Goal: Task Accomplishment & Management: Complete application form

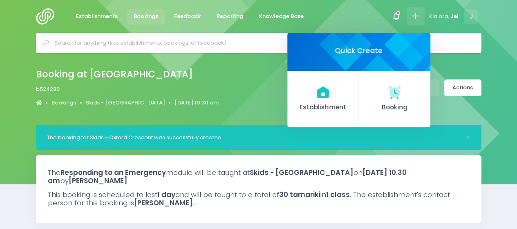
select select "5"
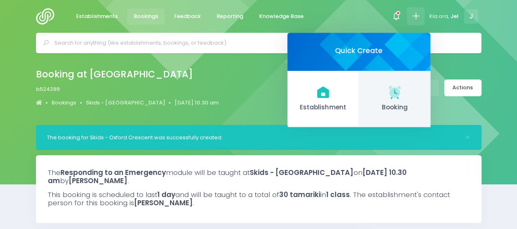
click at [405, 86] on link "Booking" at bounding box center [395, 99] width 72 height 56
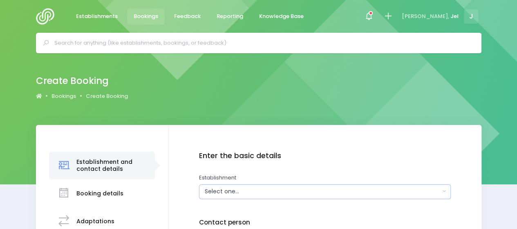
click at [264, 187] on div "Select one..." at bounding box center [323, 191] width 236 height 9
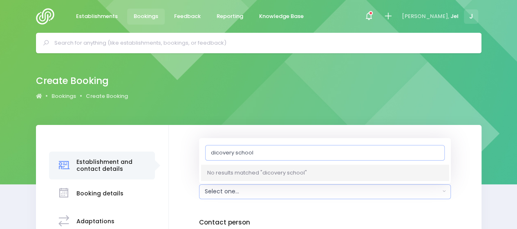
click at [217, 153] on input "dicovery school" at bounding box center [325, 152] width 240 height 16
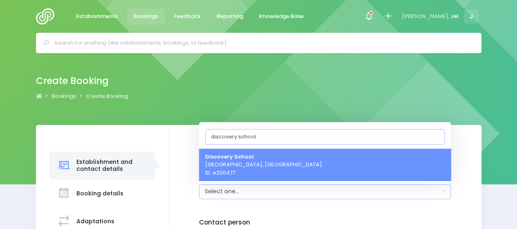
type input "discovery school"
click at [236, 168] on span "Discovery School Porirua, Central Region ID: e200477" at bounding box center [263, 164] width 117 height 24
select select "200477"
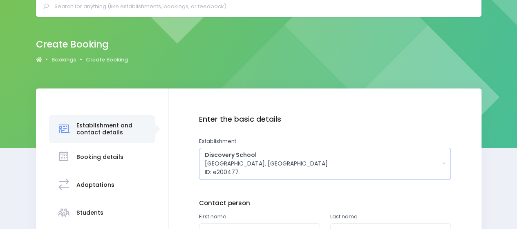
scroll to position [82, 0]
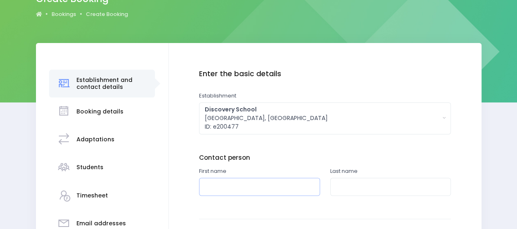
click at [226, 191] on input "text" at bounding box center [259, 187] width 121 height 18
type input "Sarah"
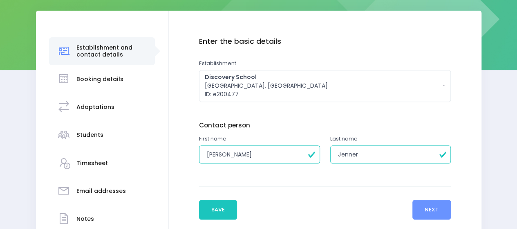
scroll to position [164, 0]
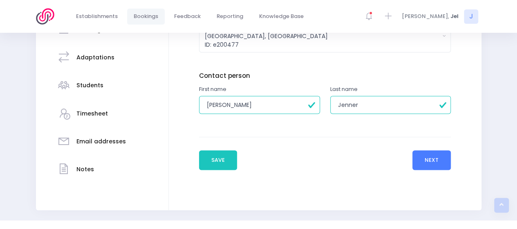
type input "Jenner"
click at [425, 155] on button "Next" at bounding box center [432, 160] width 39 height 20
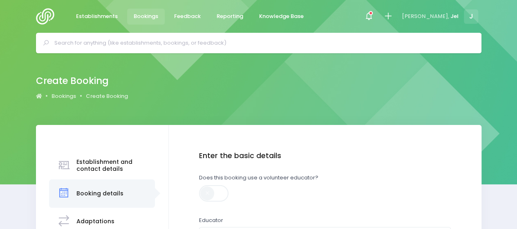
scroll to position [41, 0]
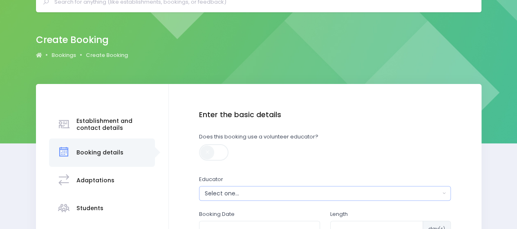
click at [240, 194] on div "Select one..." at bounding box center [323, 193] width 236 height 9
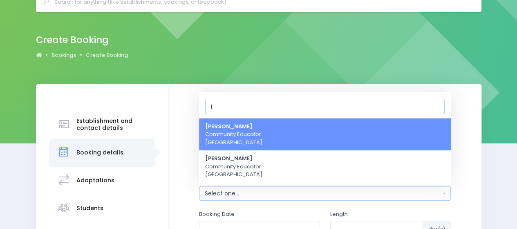
type input "j"
click at [245, 129] on span "Jel Pollock Community Educator Central Region" at bounding box center [233, 134] width 57 height 24
select select "365055"
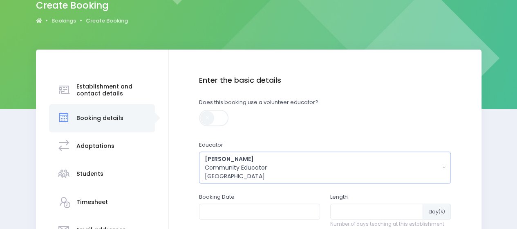
scroll to position [123, 0]
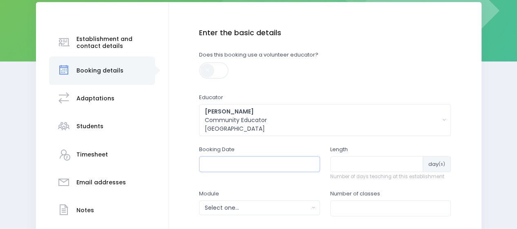
click at [239, 164] on input "text" at bounding box center [259, 164] width 121 height 16
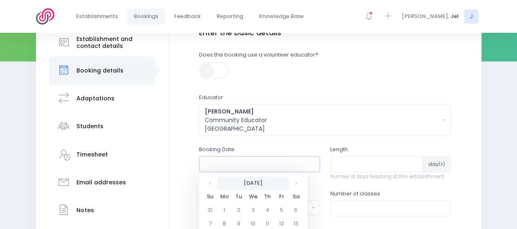
scroll to position [164, 0]
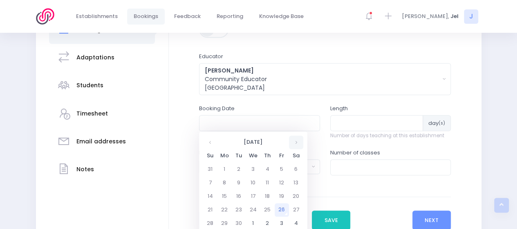
click at [294, 143] on th at bounding box center [296, 141] width 14 height 13
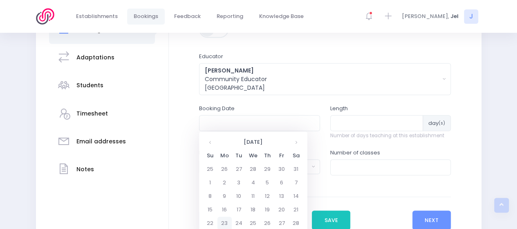
click at [224, 220] on td "23" at bounding box center [225, 222] width 14 height 13
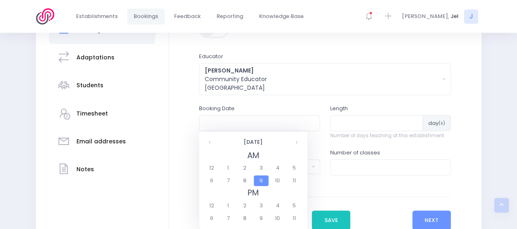
click at [264, 180] on span "9" at bounding box center [261, 180] width 14 height 11
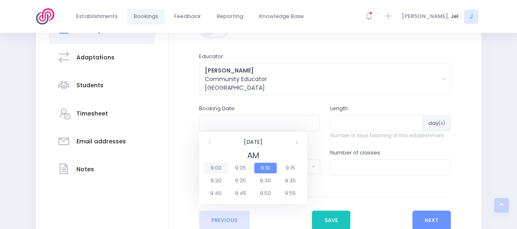
click at [224, 168] on span "9:00" at bounding box center [216, 167] width 23 height 11
type input "23/02/2026 09:00 AM"
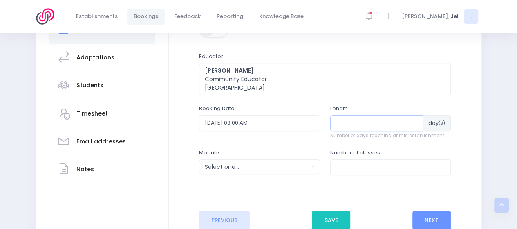
click at [362, 118] on input "number" at bounding box center [376, 123] width 93 height 16
type input "12"
click at [258, 169] on div "Select one..." at bounding box center [257, 166] width 104 height 9
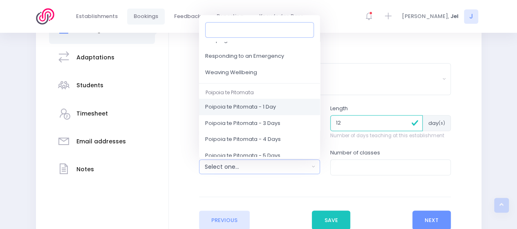
scroll to position [123, 0]
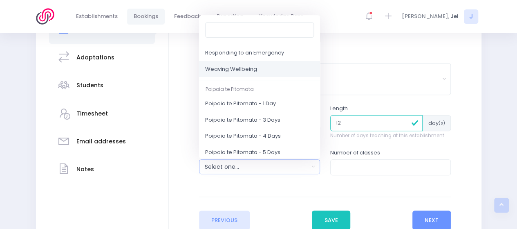
click at [243, 70] on span "Weaving Wellbeing" at bounding box center [231, 69] width 52 height 8
select select "Weaving Wellbeing"
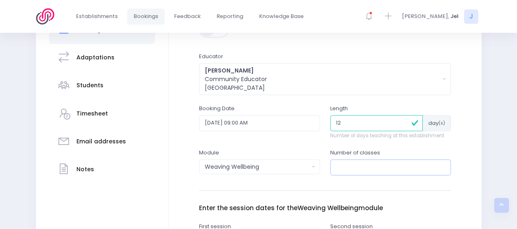
click at [353, 168] on input "number" at bounding box center [390, 167] width 121 height 16
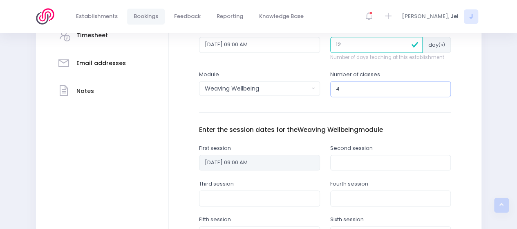
scroll to position [245, 0]
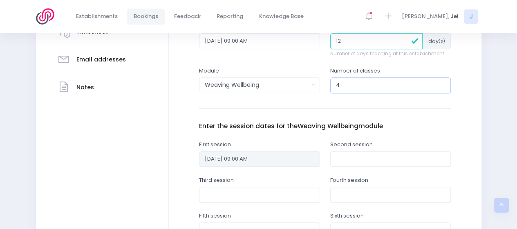
type input "4"
click at [351, 160] on input "text" at bounding box center [390, 159] width 121 height 16
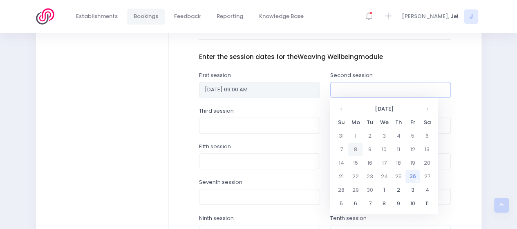
scroll to position [327, 0]
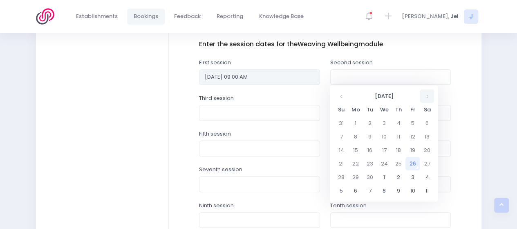
click at [425, 97] on th at bounding box center [427, 95] width 14 height 13
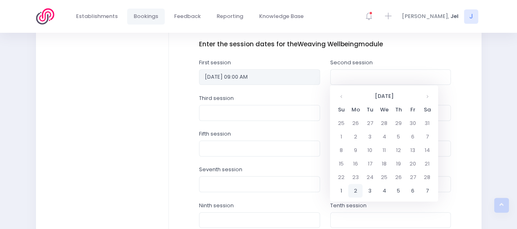
click at [355, 188] on td "2" at bounding box center [355, 190] width 14 height 13
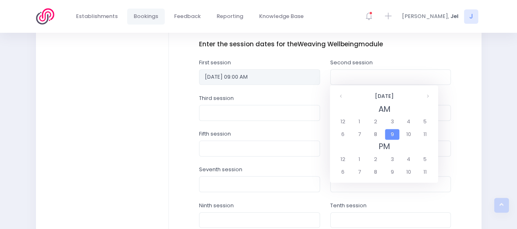
click at [393, 130] on span "9" at bounding box center [392, 134] width 14 height 11
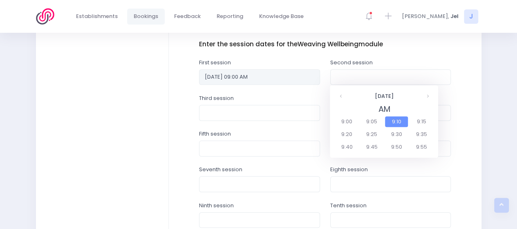
click at [333, 121] on div "2 March 2026 AM 9:00 9:05 9:10 9:15 9:20 9:25 9:30 9:35 9:40 9:45 9:50 9:55 Tod…" at bounding box center [384, 121] width 108 height 73
click at [340, 121] on span "9:00" at bounding box center [347, 121] width 23 height 11
type input "02/03/2026 09:00 AM"
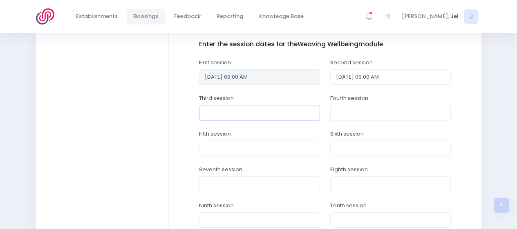
click at [262, 115] on input "text" at bounding box center [259, 113] width 121 height 16
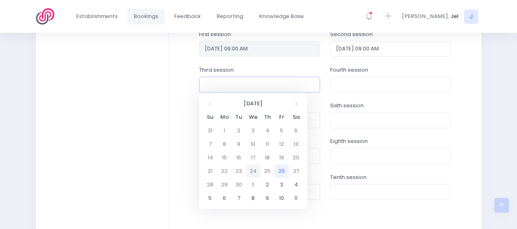
scroll to position [368, 0]
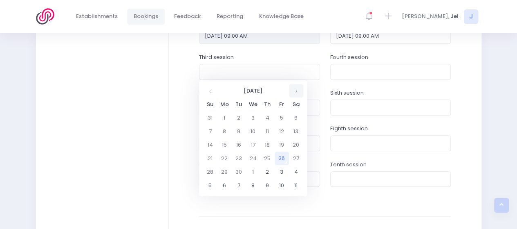
click at [300, 88] on th at bounding box center [296, 90] width 14 height 13
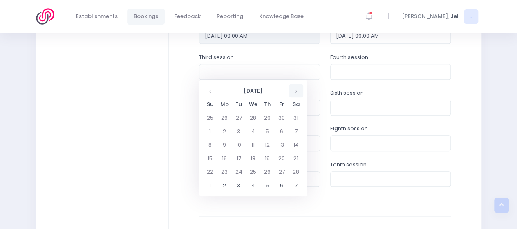
click at [297, 93] on th at bounding box center [296, 90] width 14 height 13
click at [210, 92] on th at bounding box center [210, 90] width 14 height 13
click at [292, 92] on th at bounding box center [296, 90] width 14 height 13
click at [225, 145] on td "9" at bounding box center [225, 144] width 14 height 13
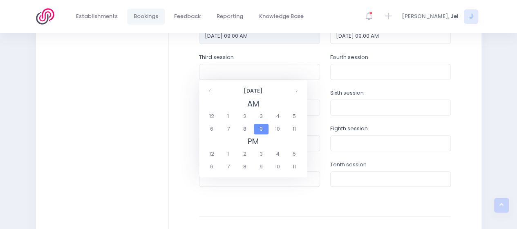
click at [262, 129] on span "9" at bounding box center [261, 129] width 14 height 11
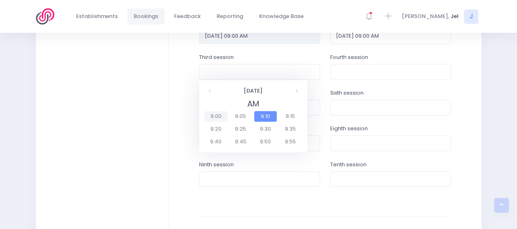
click at [209, 116] on span "9:00" at bounding box center [216, 116] width 23 height 11
type input "09/03/2026 09:00 AM"
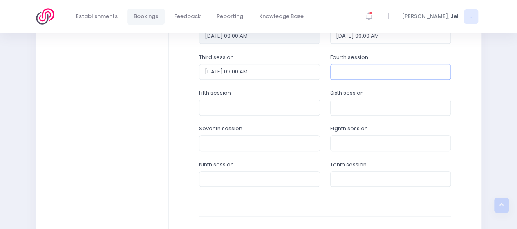
click at [347, 70] on input "text" at bounding box center [390, 72] width 121 height 16
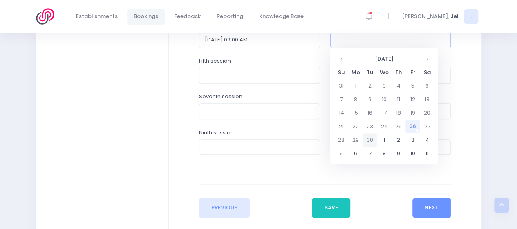
scroll to position [450, 0]
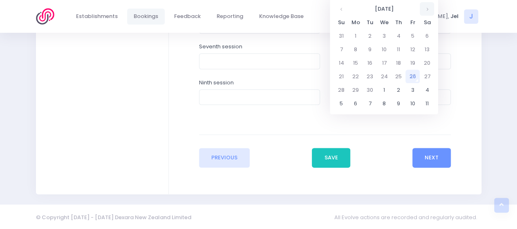
click at [429, 10] on th at bounding box center [427, 8] width 14 height 13
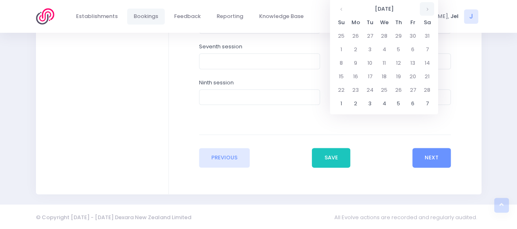
click at [429, 10] on th at bounding box center [427, 8] width 14 height 13
click at [354, 74] on td "16" at bounding box center [355, 76] width 14 height 13
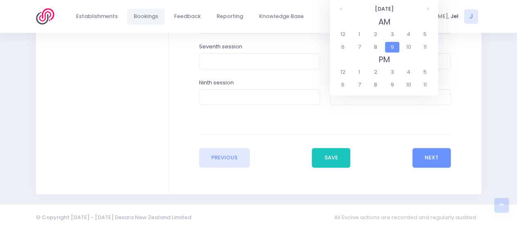
click at [394, 44] on span "9" at bounding box center [392, 47] width 14 height 11
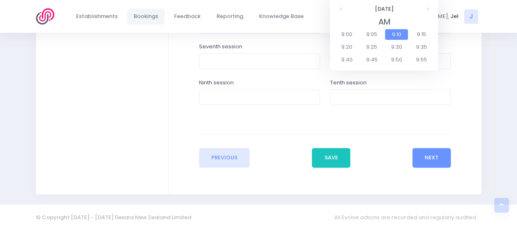
click at [348, 36] on span "9:00" at bounding box center [347, 34] width 23 height 11
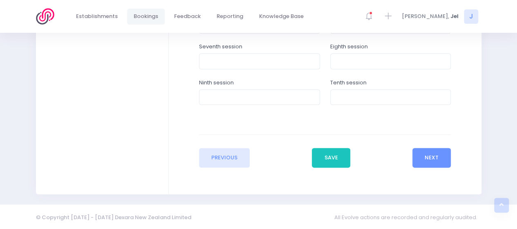
type input "16/03/2026 09:00 AM"
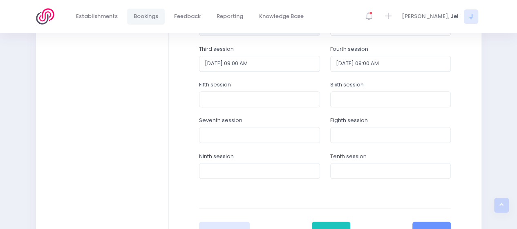
scroll to position [327, 0]
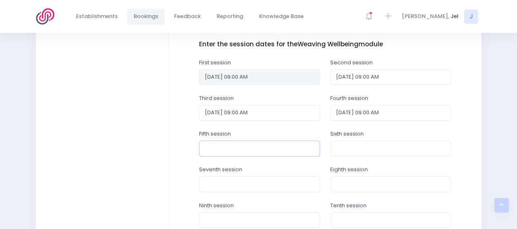
click at [267, 145] on input "text" at bounding box center [259, 148] width 121 height 16
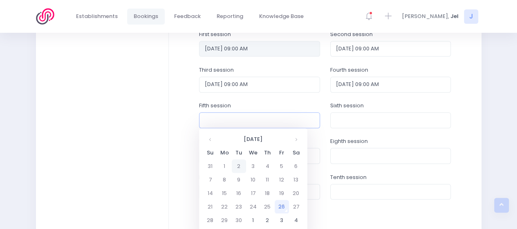
scroll to position [368, 0]
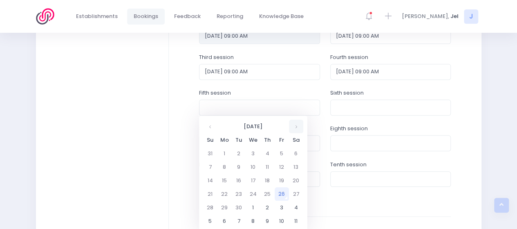
click at [294, 123] on th at bounding box center [296, 125] width 14 height 13
click at [295, 123] on th at bounding box center [296, 125] width 14 height 13
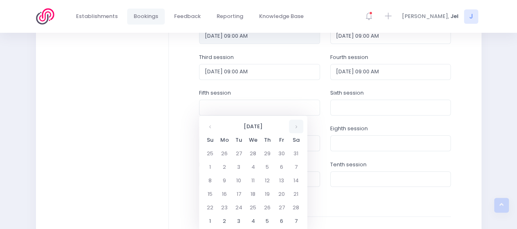
click at [295, 123] on th at bounding box center [296, 125] width 14 height 13
click at [227, 208] on td "23" at bounding box center [225, 206] width 14 height 13
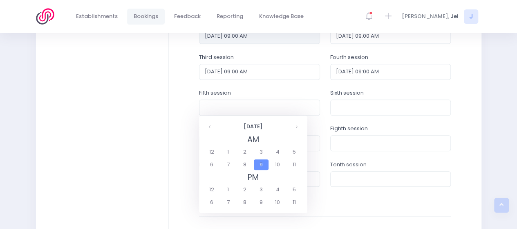
click at [268, 164] on fieldset "AM 12 1 2 3 4 5 6 7 8 9 10 11" at bounding box center [253, 152] width 99 height 38
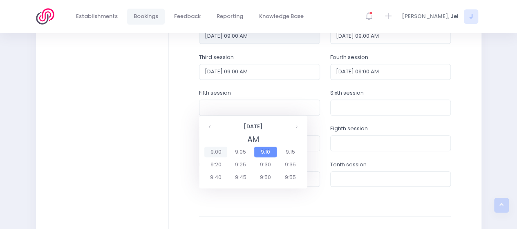
click at [209, 152] on span "9:00" at bounding box center [216, 151] width 23 height 11
type input "23/03/2026 09:00 AM"
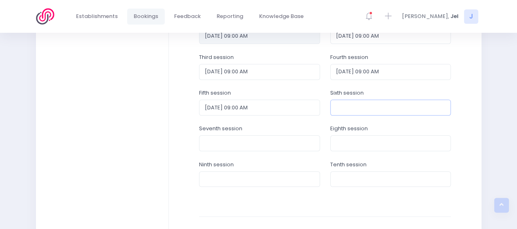
click at [342, 107] on input "text" at bounding box center [390, 107] width 121 height 16
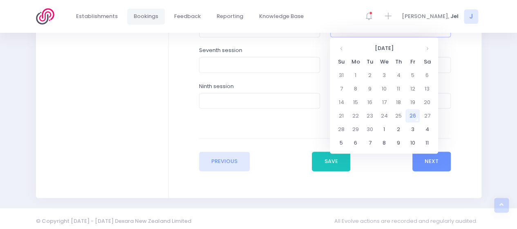
scroll to position [450, 0]
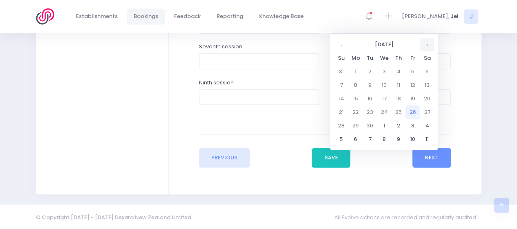
click at [429, 44] on th at bounding box center [427, 44] width 14 height 13
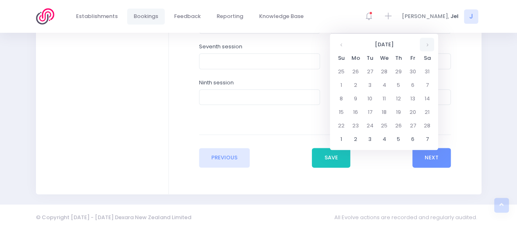
drag, startPoint x: 428, startPoint y: 47, endPoint x: 420, endPoint y: 56, distance: 13.0
click at [428, 47] on th at bounding box center [427, 44] width 14 height 13
click at [359, 137] on td "30" at bounding box center [355, 138] width 14 height 13
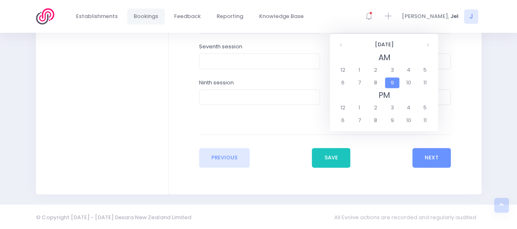
click at [389, 85] on span "9" at bounding box center [392, 82] width 14 height 11
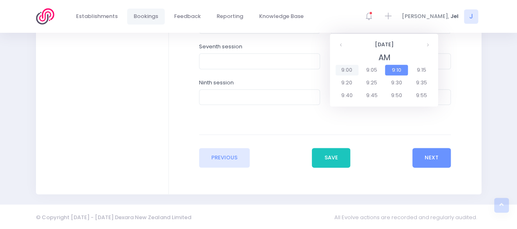
click at [349, 70] on span "9:00" at bounding box center [347, 70] width 23 height 11
type input "30/03/2026 09:00 AM"
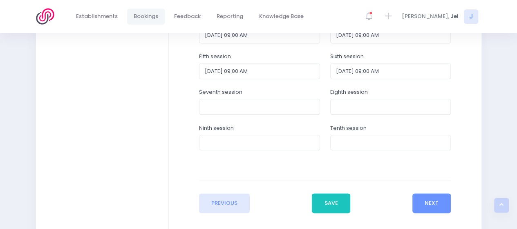
scroll to position [451, 0]
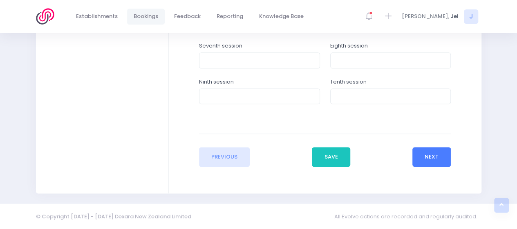
click at [431, 155] on button "Next" at bounding box center [432, 157] width 39 height 20
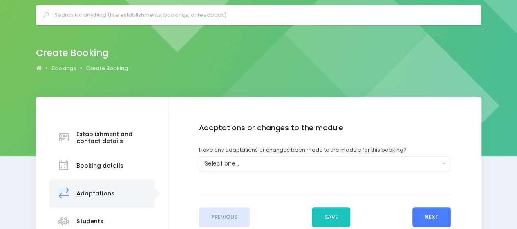
scroll to position [41, 0]
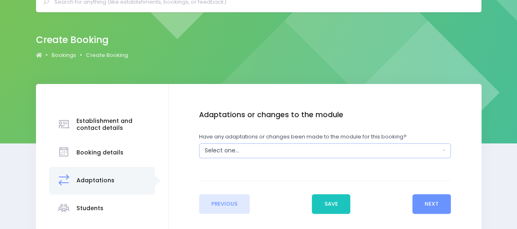
click at [245, 149] on div "Select one..." at bounding box center [323, 150] width 236 height 9
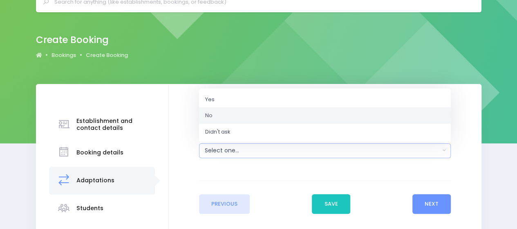
click at [209, 117] on span "No" at bounding box center [208, 115] width 7 height 8
select select "No"
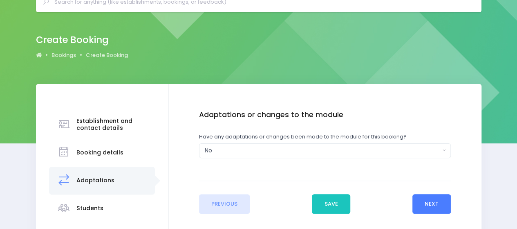
click at [438, 203] on button "Next" at bounding box center [432, 204] width 39 height 20
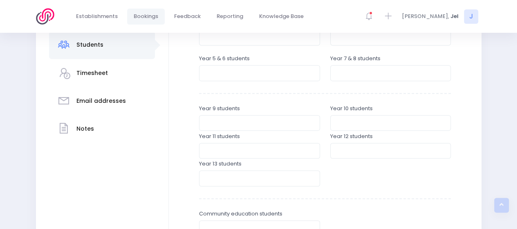
scroll to position [205, 0]
click at [379, 75] on input "number" at bounding box center [390, 73] width 121 height 16
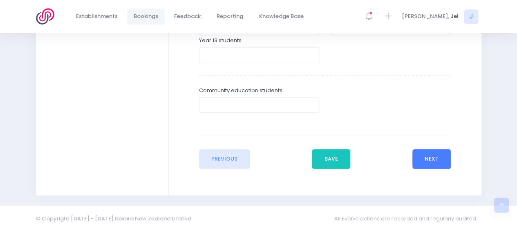
type input "108"
click at [435, 156] on button "Next" at bounding box center [432, 159] width 39 height 20
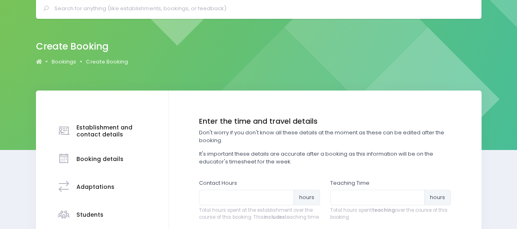
scroll to position [82, 0]
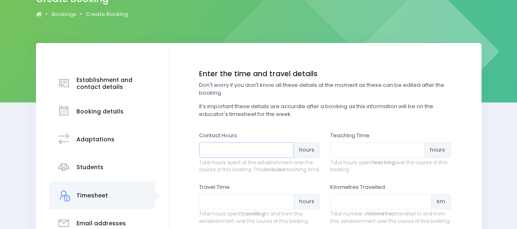
click at [237, 148] on input "number" at bounding box center [246, 150] width 95 height 16
type input "30"
click at [348, 148] on input "number" at bounding box center [377, 150] width 95 height 16
type input "24"
click at [234, 205] on input "number" at bounding box center [246, 201] width 95 height 16
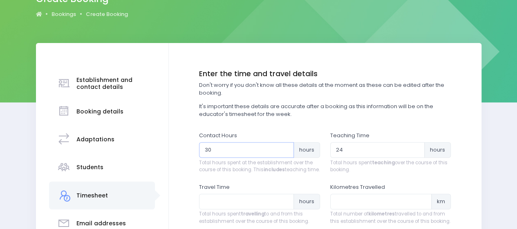
click at [211, 150] on input "30" at bounding box center [246, 150] width 95 height 16
type input "3"
type input "28"
click at [225, 207] on input "number" at bounding box center [246, 201] width 95 height 16
type input ".20"
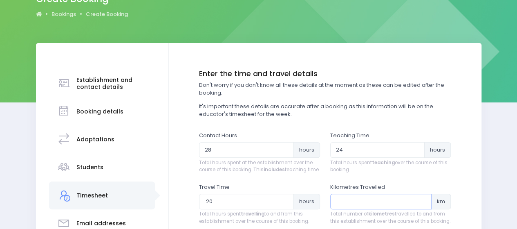
click at [351, 204] on input "number" at bounding box center [381, 201] width 102 height 16
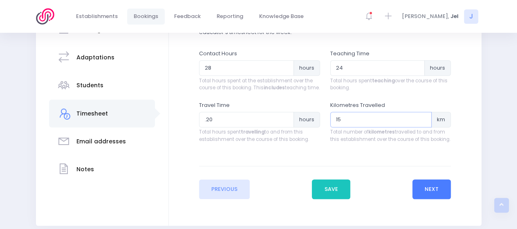
type input "15"
click at [418, 192] on button "Next" at bounding box center [432, 189] width 39 height 20
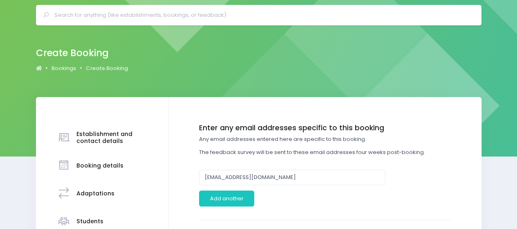
scroll to position [41, 0]
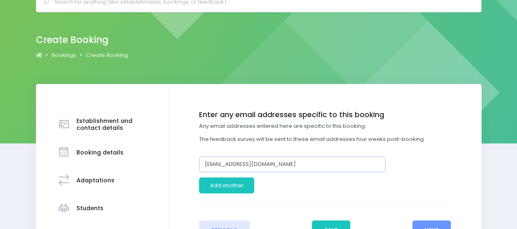
drag, startPoint x: 278, startPoint y: 165, endPoint x: 2, endPoint y: 169, distance: 276.5
click at [0, 170] on div "Establishment and contact details Notes" at bounding box center [258, 208] width 517 height 249
paste input "Sarah Jenner <sjenner@discovery.school.nz>"
drag, startPoint x: 244, startPoint y: 163, endPoint x: 148, endPoint y: 164, distance: 96.5
click at [148, 164] on div "Establishment and contact details Booking details Adaptations" at bounding box center [259, 208] width 446 height 249
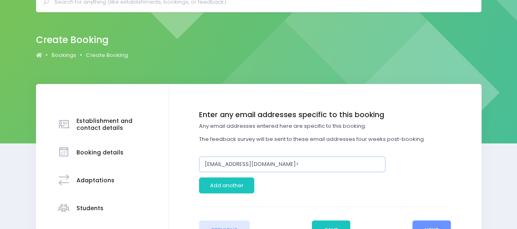
click at [290, 164] on input "sjenner@discovery.school.nz>" at bounding box center [292, 164] width 187 height 16
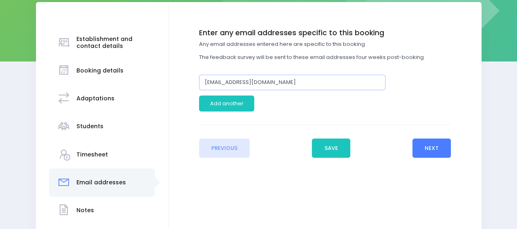
type input "[EMAIL_ADDRESS][DOMAIN_NAME]"
click at [419, 144] on button "Next" at bounding box center [432, 148] width 39 height 20
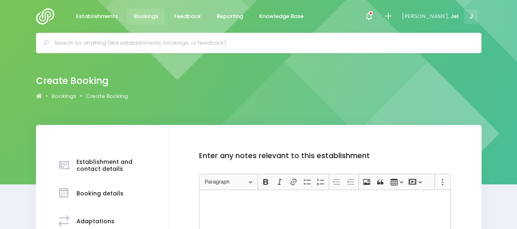
scroll to position [82, 0]
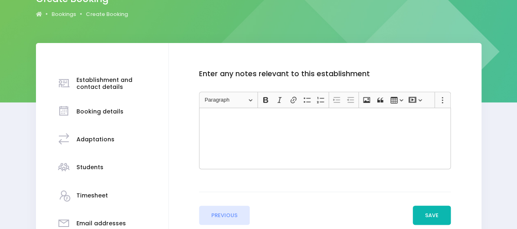
click at [433, 209] on button "Save" at bounding box center [432, 215] width 38 height 20
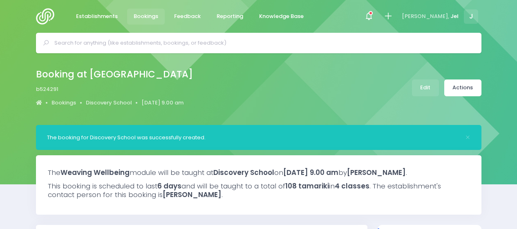
select select "5"
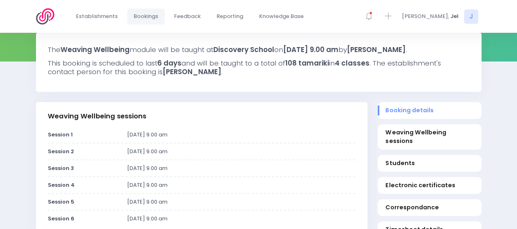
scroll to position [164, 0]
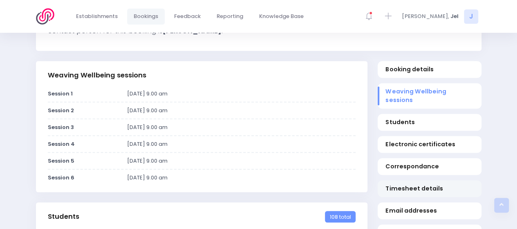
click at [393, 189] on span "Timesheet details" at bounding box center [430, 188] width 88 height 9
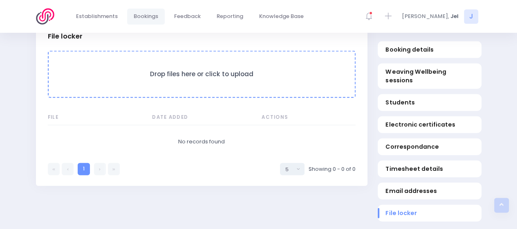
scroll to position [897, 0]
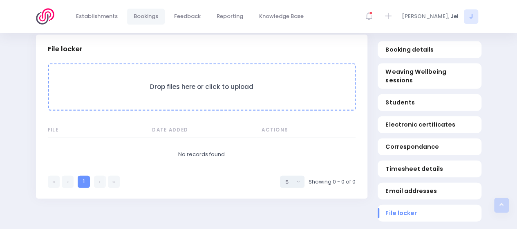
click at [199, 91] on h3 "Drop files here or click to upload" at bounding box center [202, 87] width 290 height 8
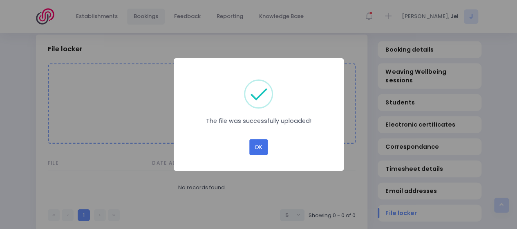
click at [259, 147] on button "OK" at bounding box center [258, 147] width 18 height 16
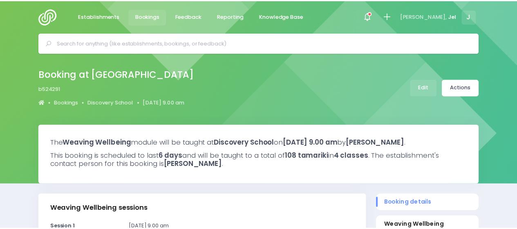
scroll to position [868, 0]
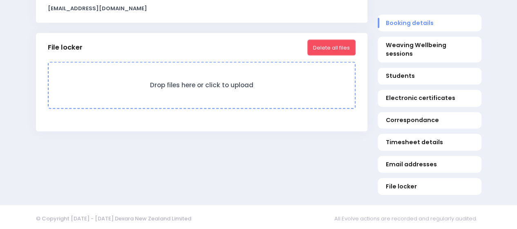
select select "5"
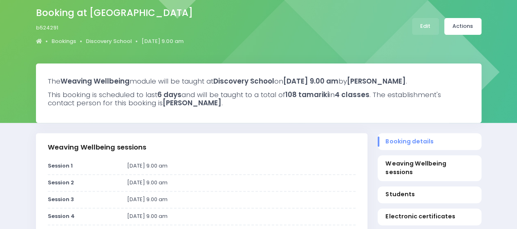
scroll to position [0, 0]
